Goal: Contribute content: Add original content to the website for others to see

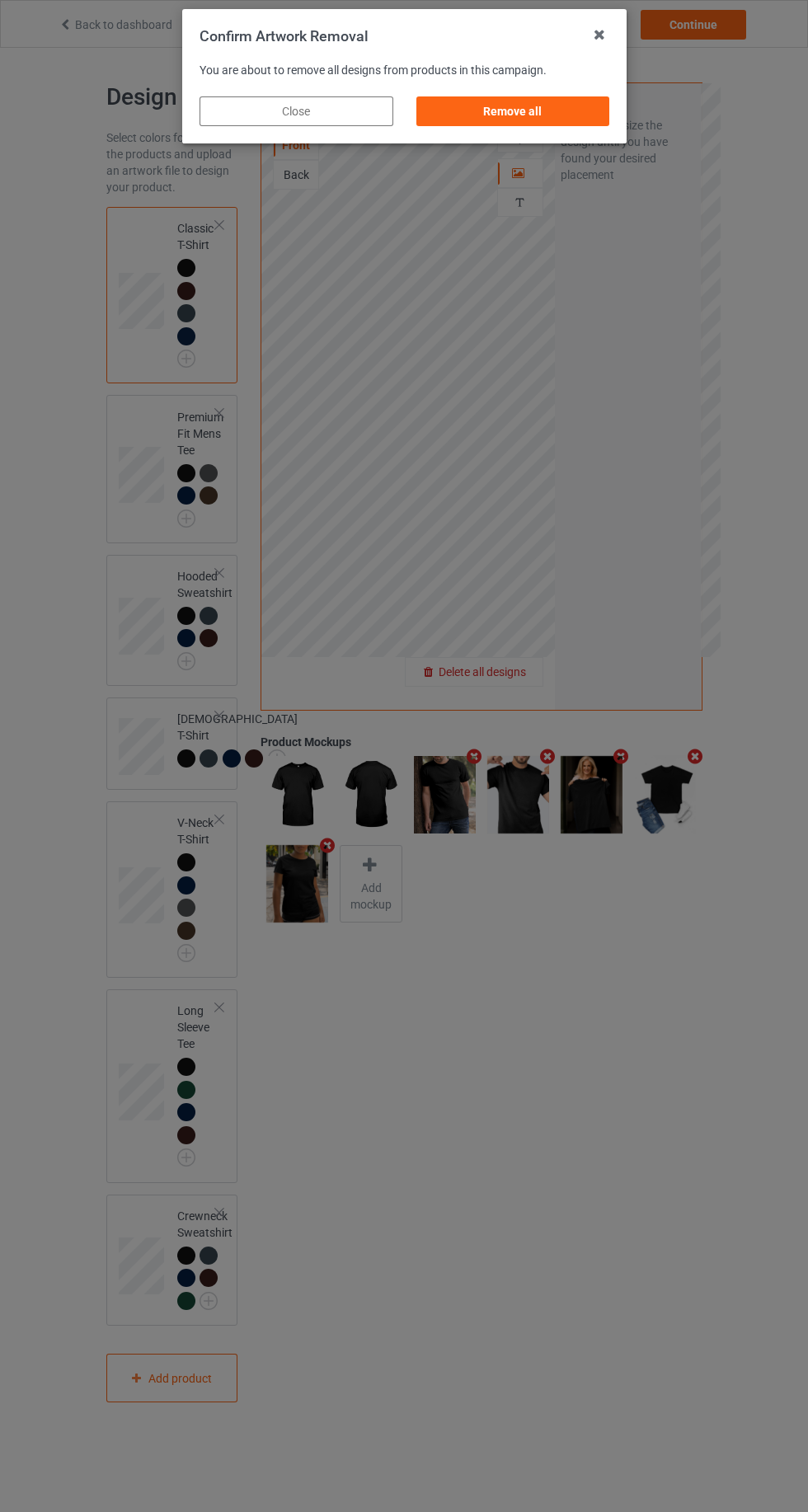
click at [542, 119] on div "Remove all" at bounding box center [512, 111] width 193 height 30
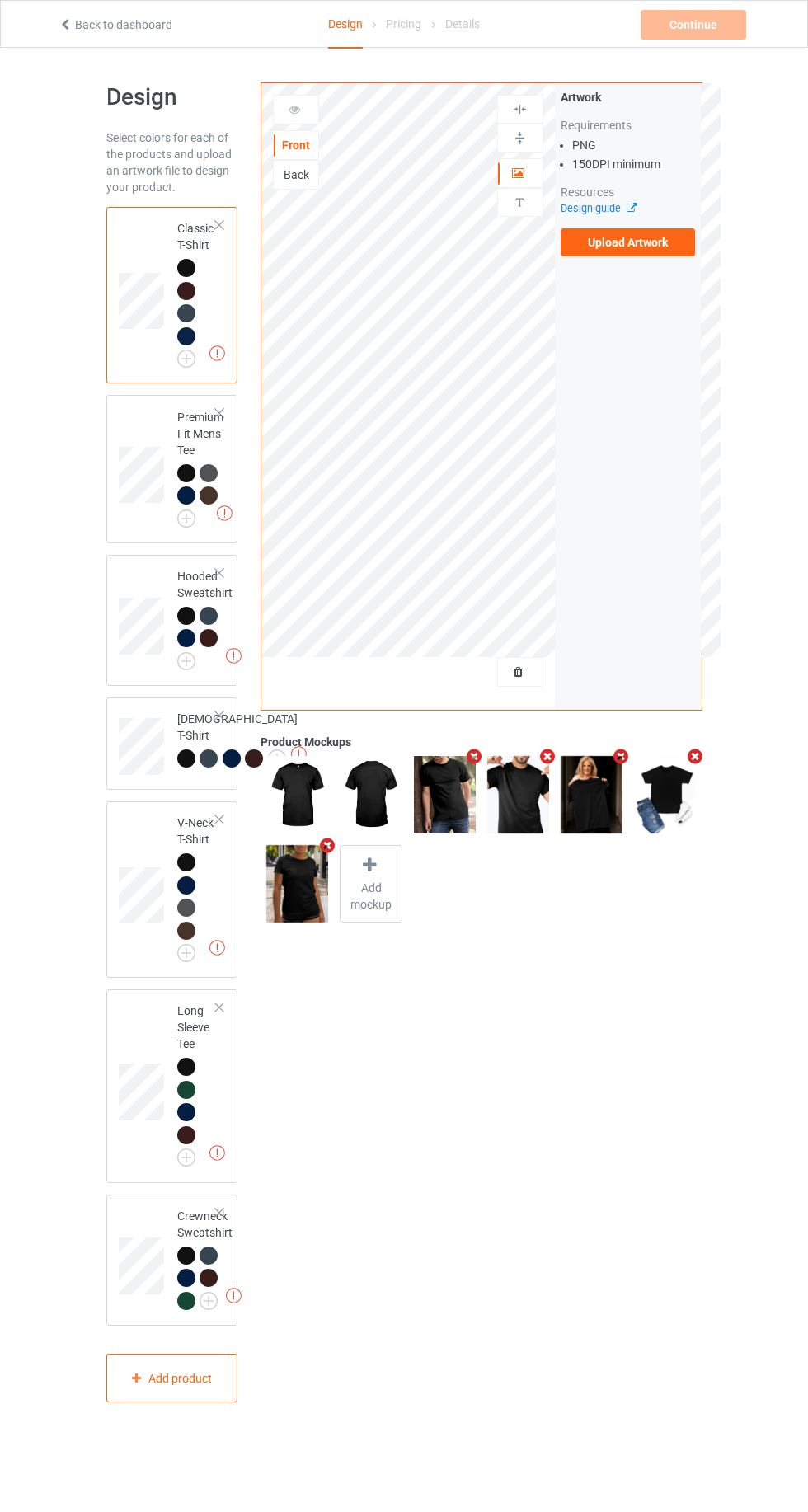
click at [673, 251] on label "Upload Artwork" at bounding box center [627, 242] width 135 height 28
click at [0, 0] on input "Upload Artwork" at bounding box center [0, 0] width 0 height 0
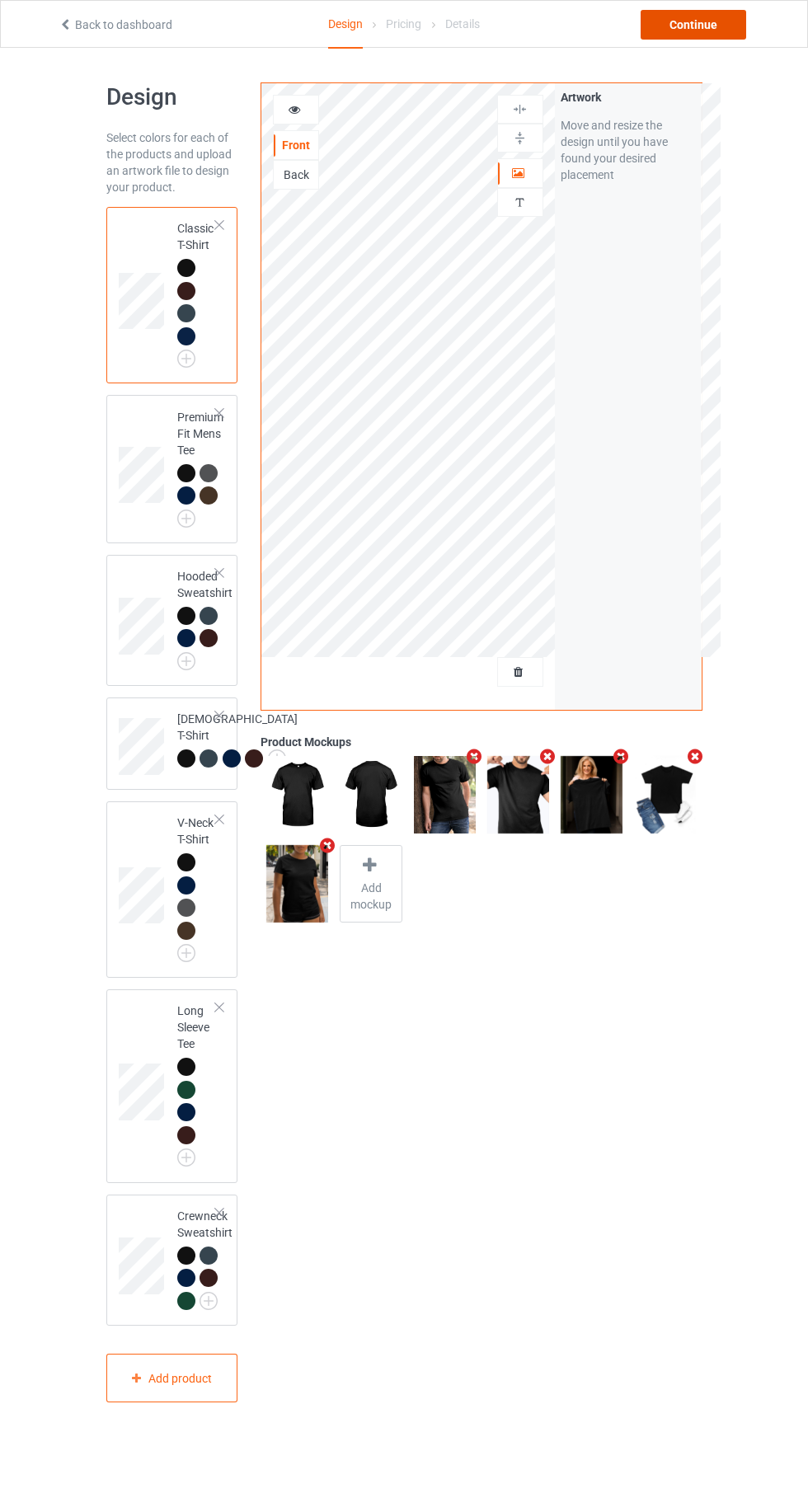
click at [695, 19] on div "Continue" at bounding box center [693, 24] width 106 height 30
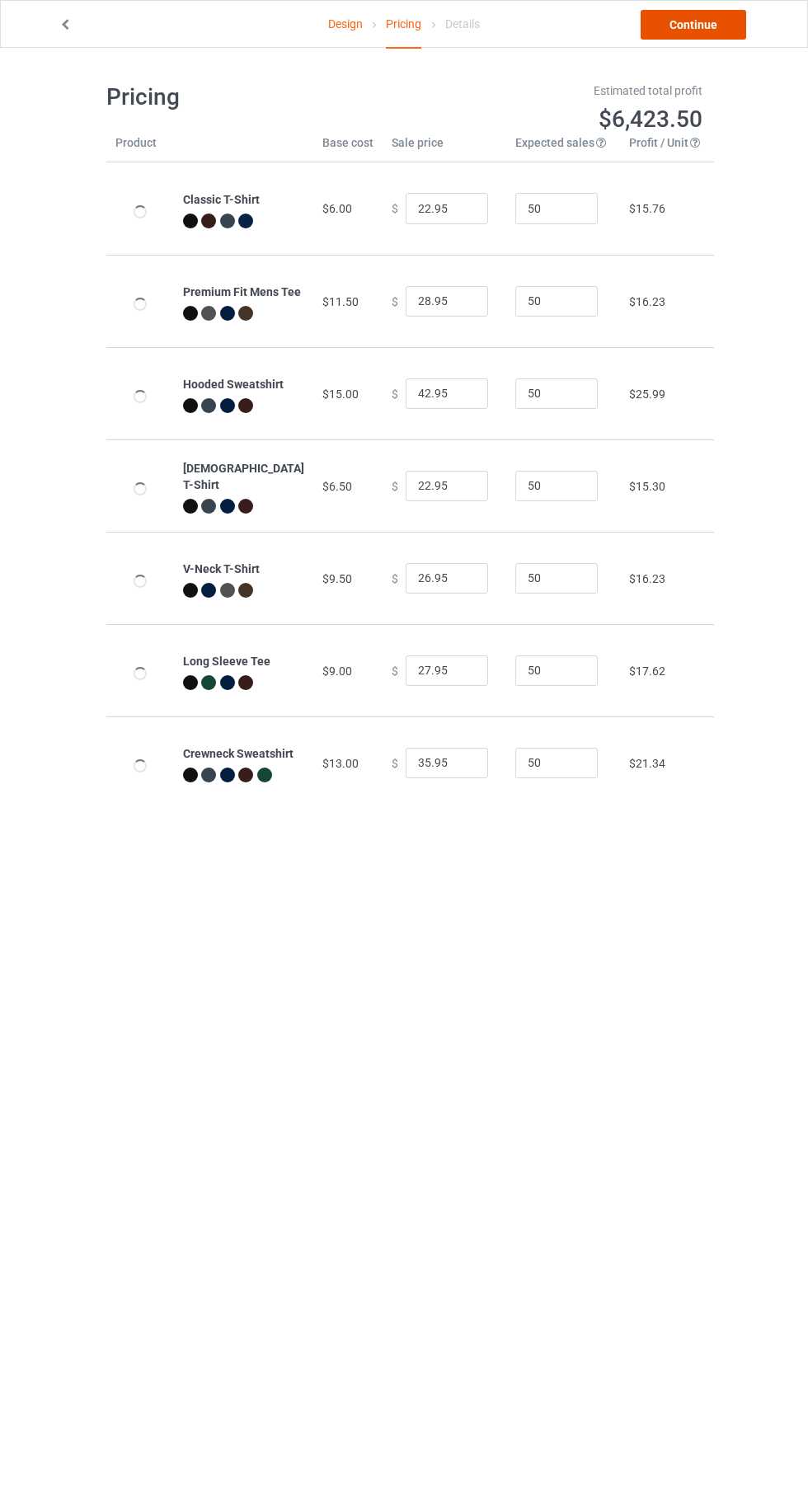
click at [697, 24] on link "Continue" at bounding box center [693, 24] width 106 height 30
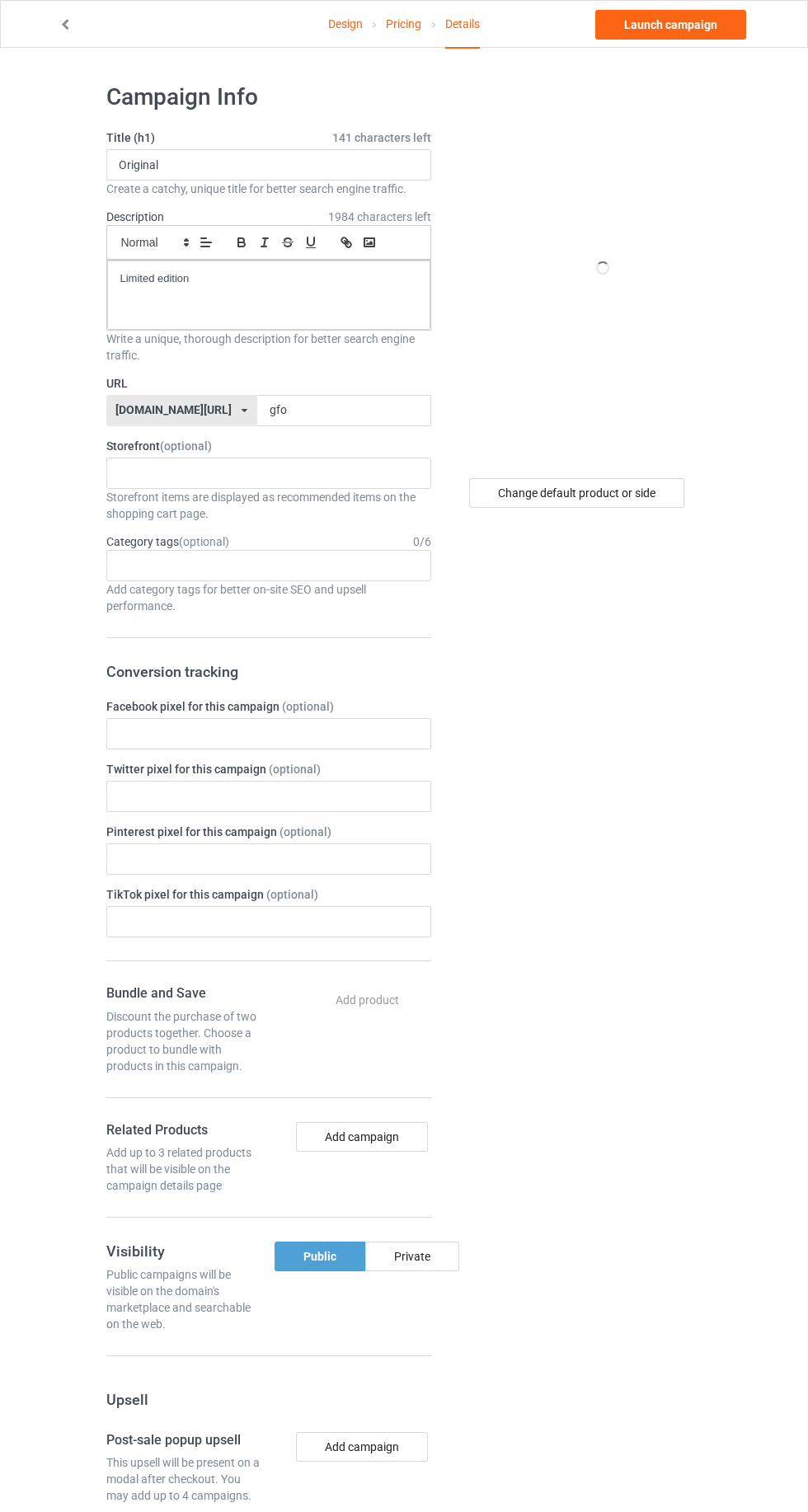
click at [286, 442] on form "Title (h1) 141 characters left Original Create a catchy, unique title for bette…" at bounding box center [269, 967] width 324 height 1677
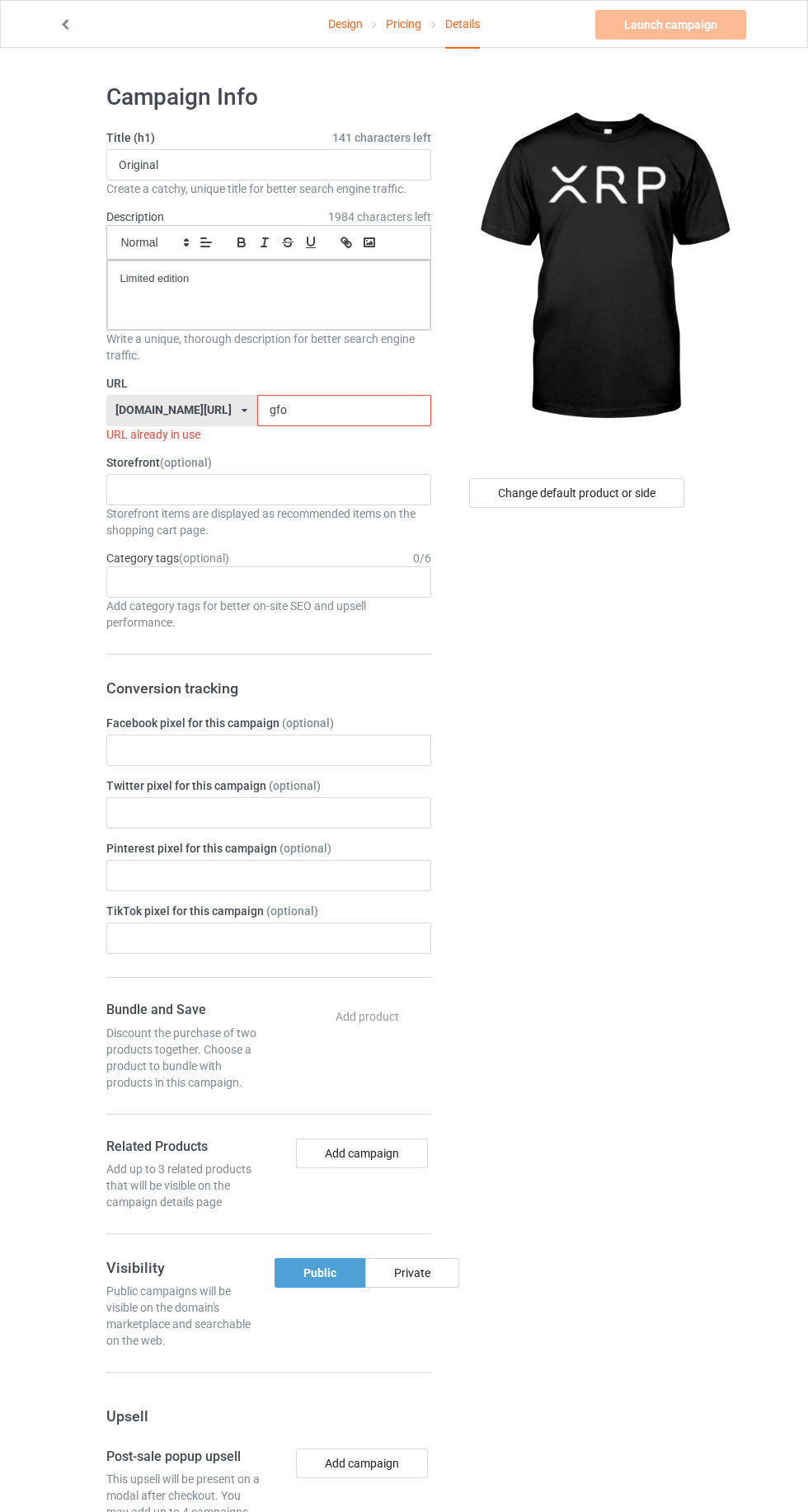
click at [334, 408] on input "gfo" at bounding box center [344, 411] width 174 height 31
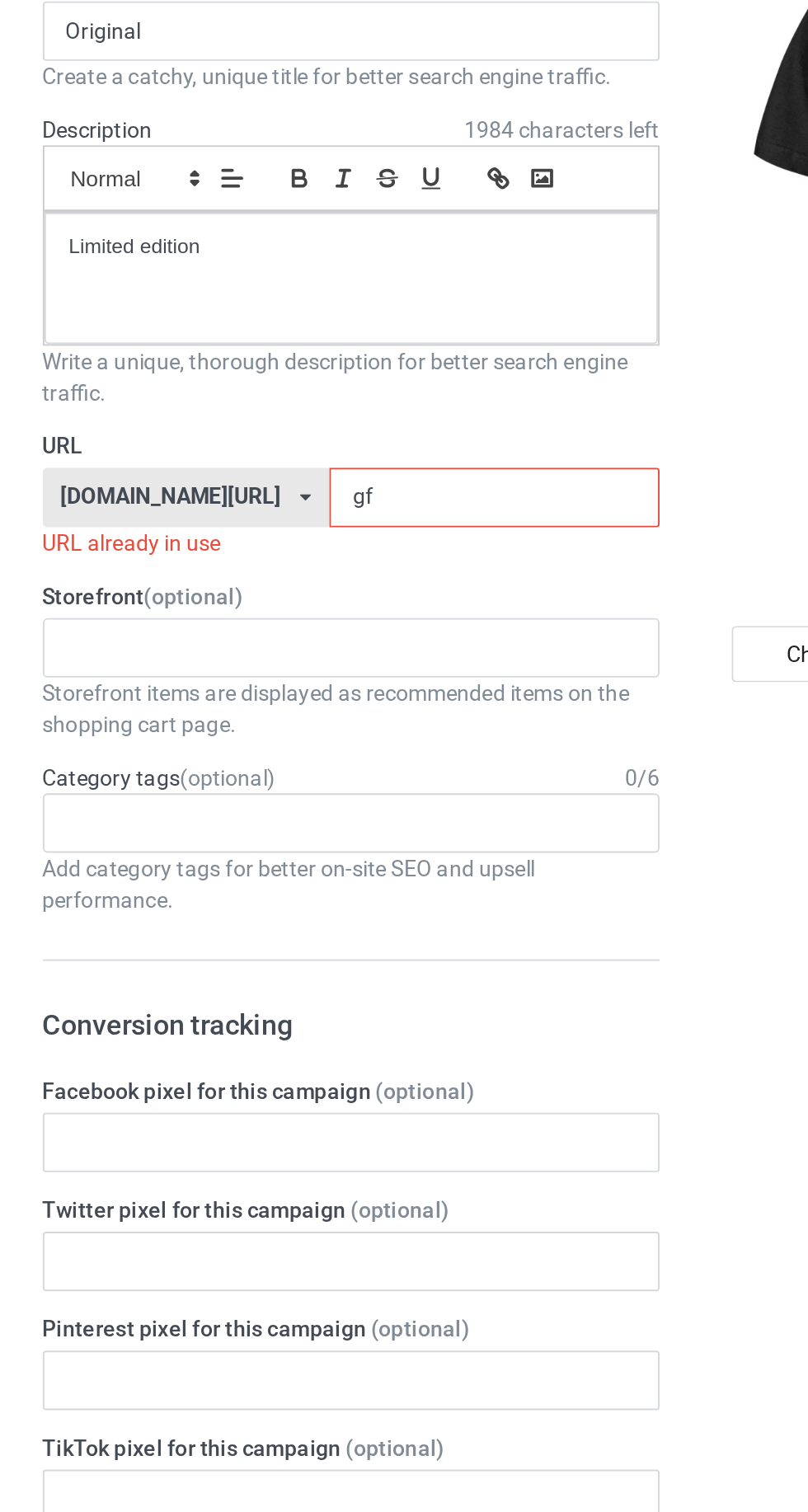
type input "g"
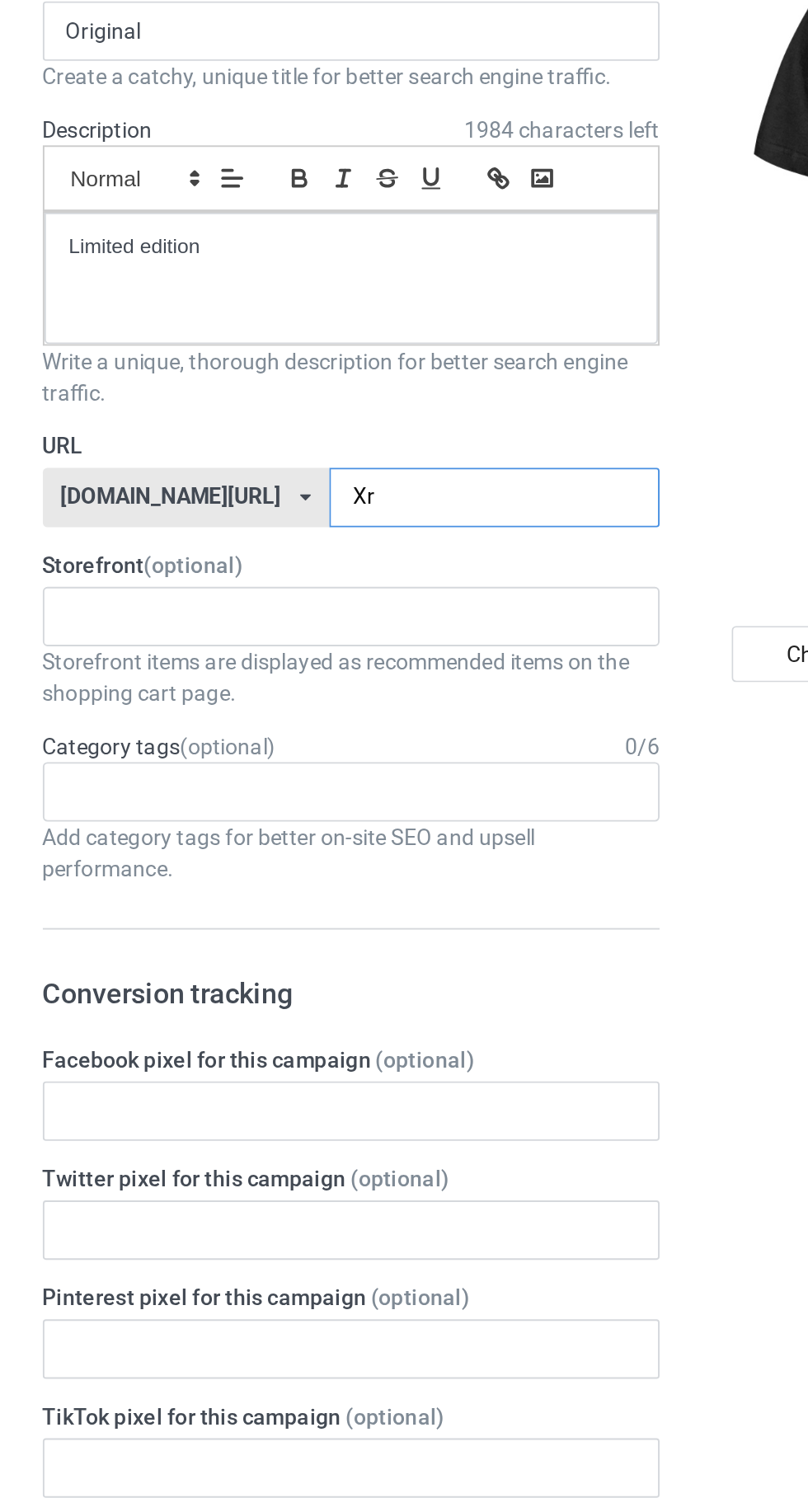
type input "Xrp"
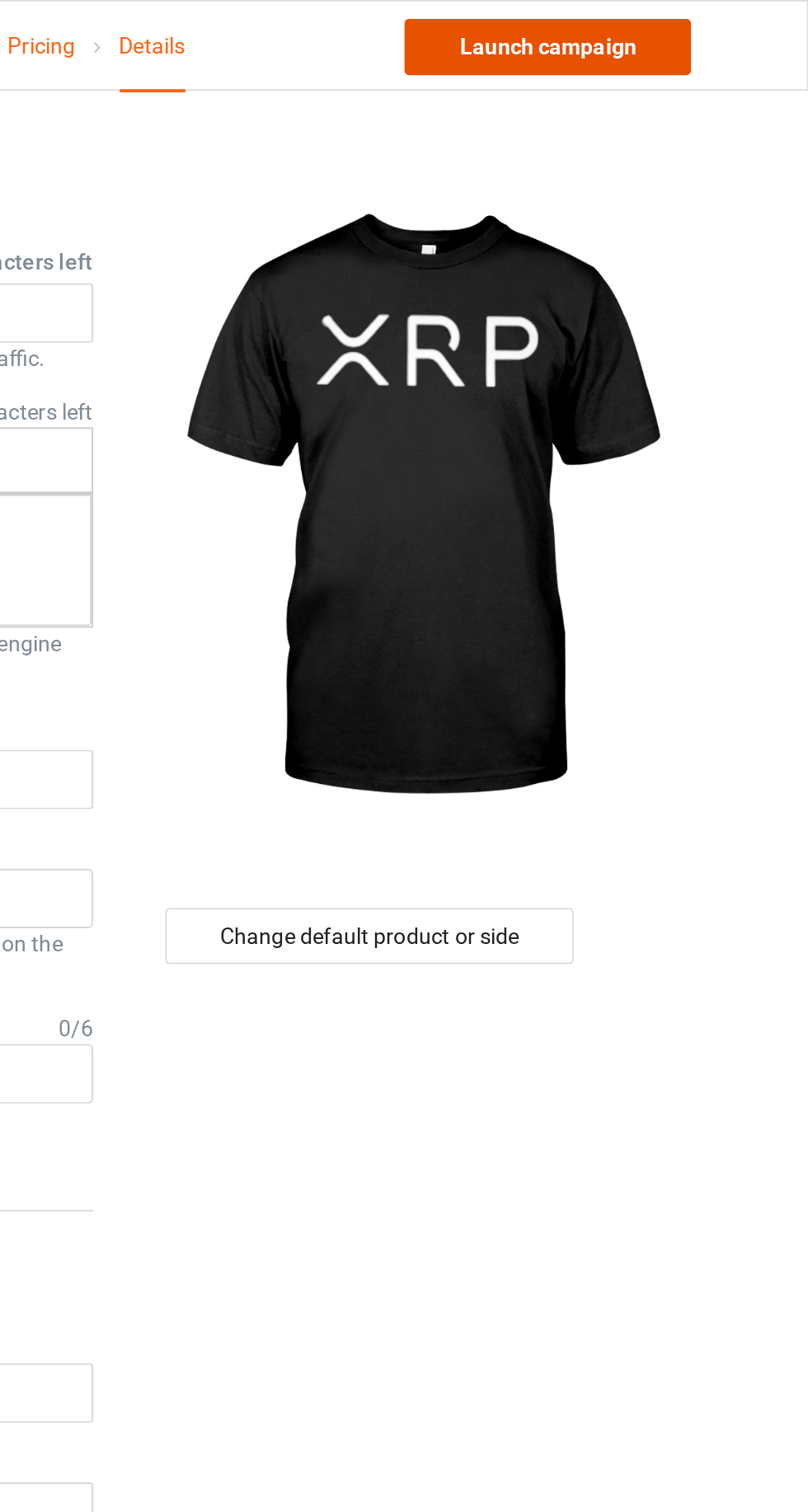
click at [685, 36] on link "Launch campaign" at bounding box center [670, 24] width 151 height 30
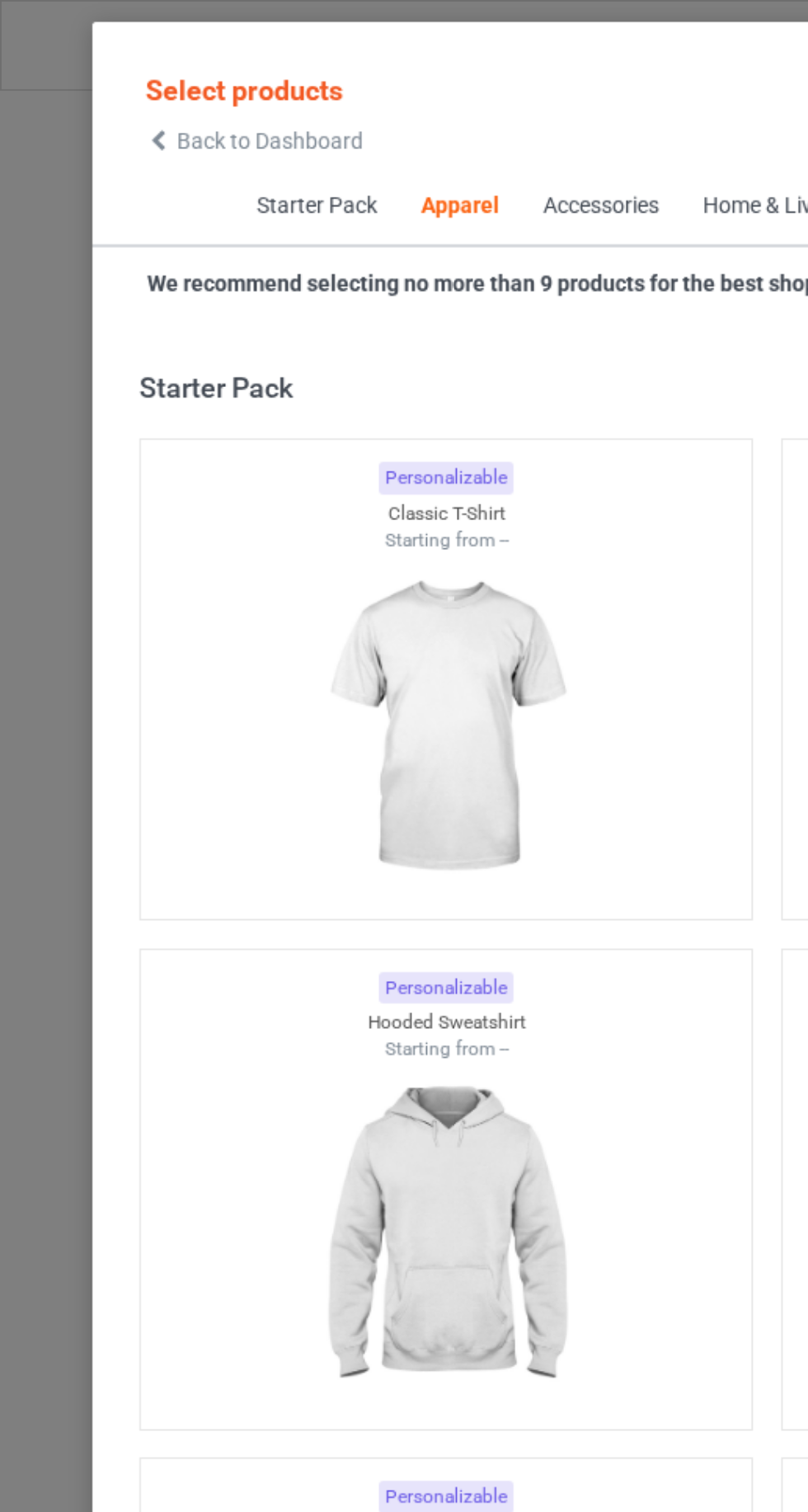
scroll to position [882, 0]
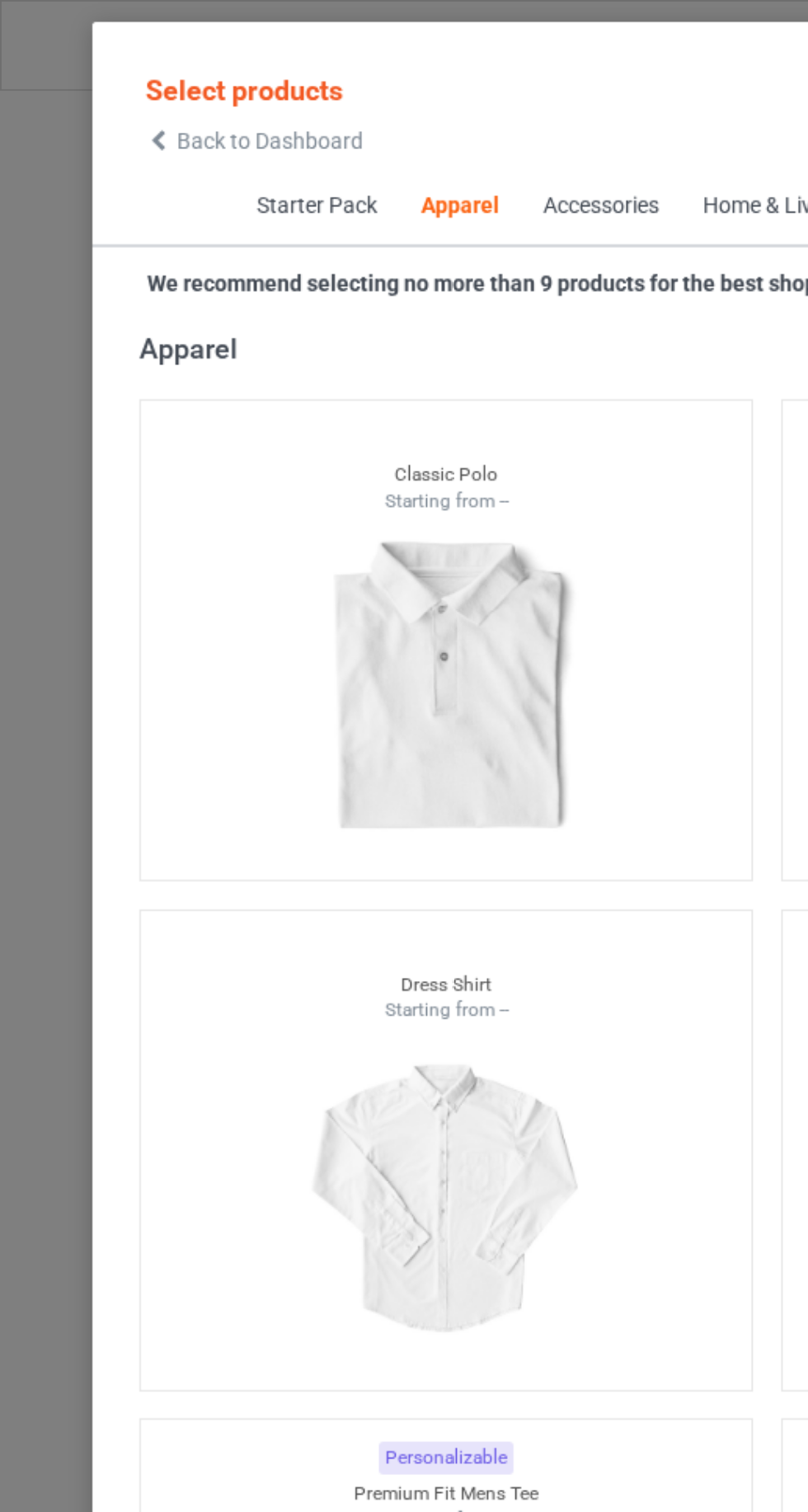
click at [105, 79] on span "Back to Dashboard" at bounding box center [142, 75] width 98 height 14
